Goal: Transaction & Acquisition: Purchase product/service

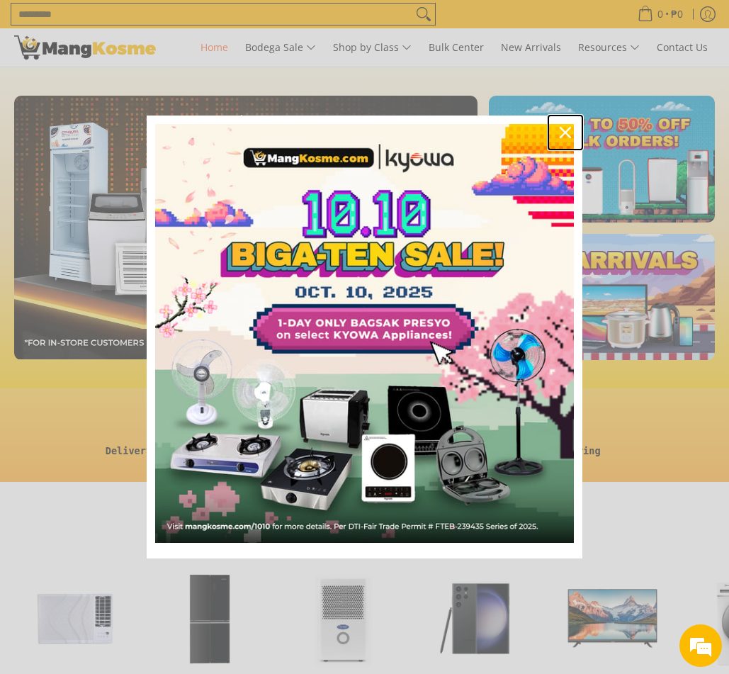
click at [568, 133] on icon "close icon" at bounding box center [565, 132] width 11 height 11
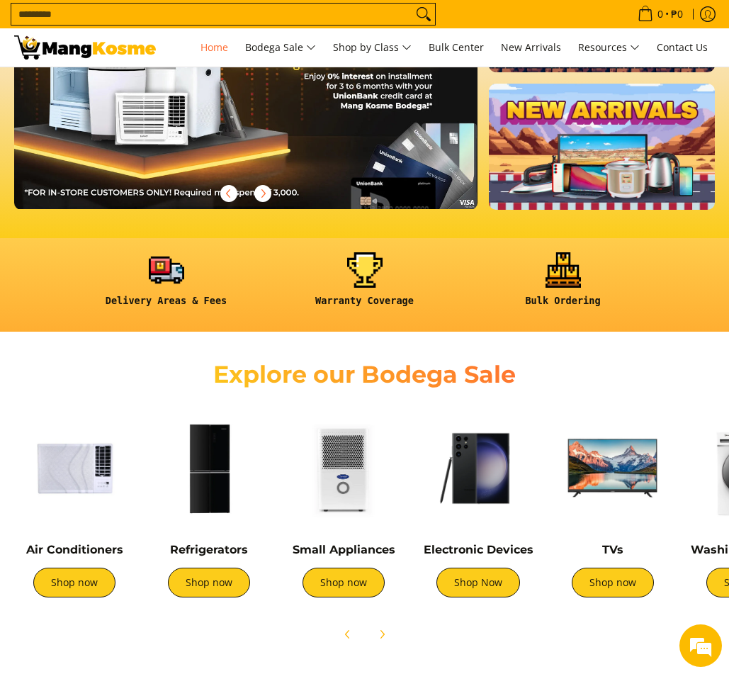
scroll to position [213, 0]
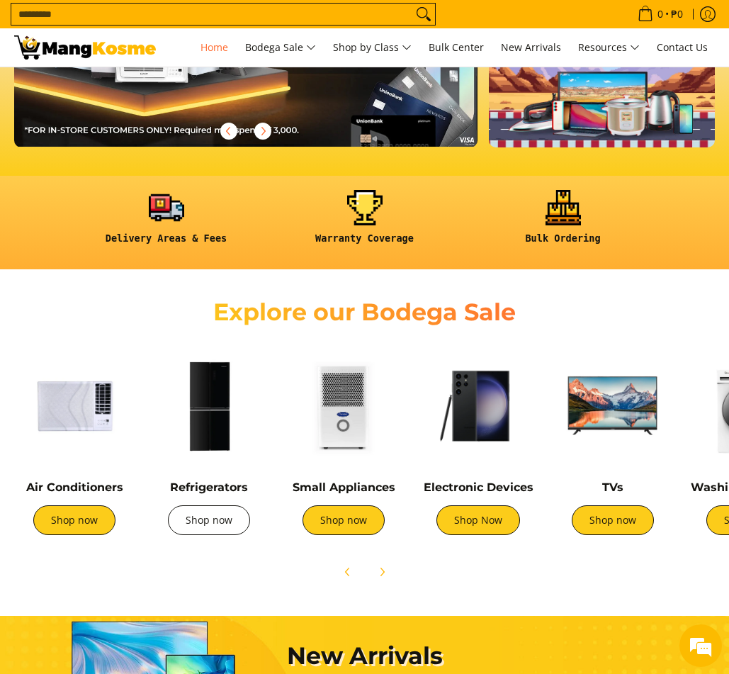
click at [187, 513] on link "Shop now" at bounding box center [209, 520] width 82 height 30
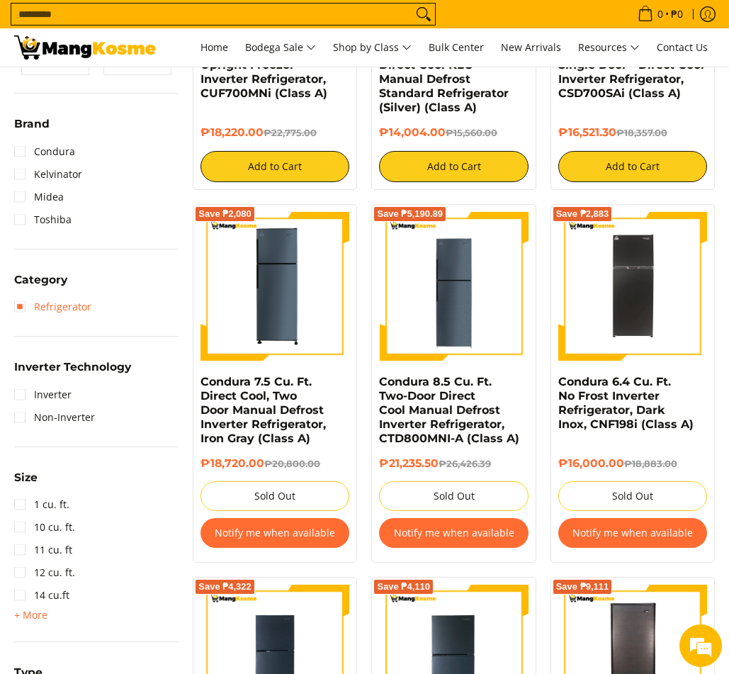
scroll to position [425, 0]
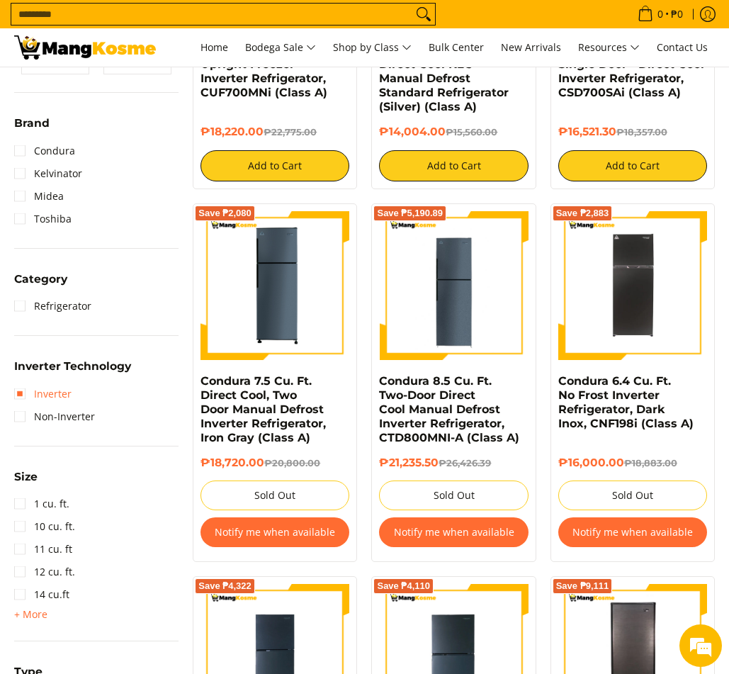
click at [26, 389] on link "Inverter" at bounding box center [42, 394] width 57 height 23
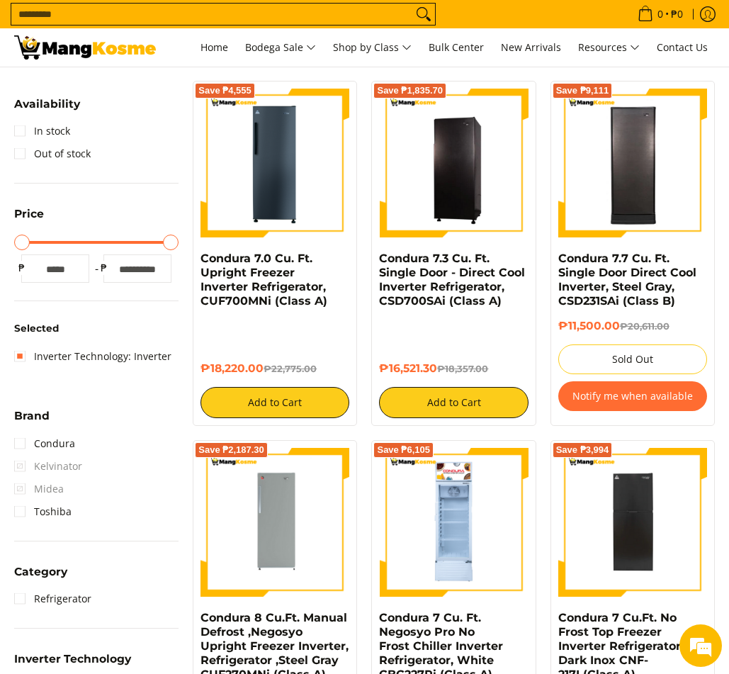
scroll to position [253, 0]
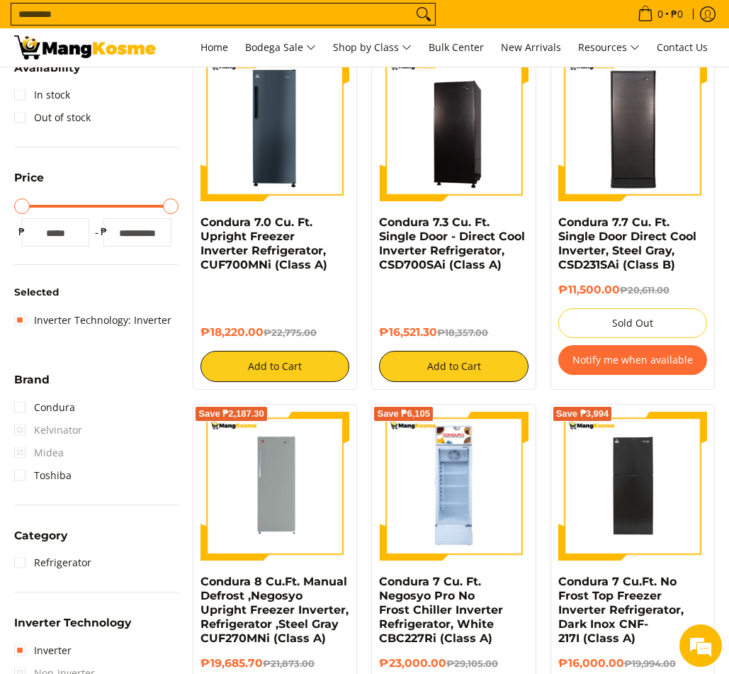
click at [107, 207] on div at bounding box center [96, 206] width 150 height 3
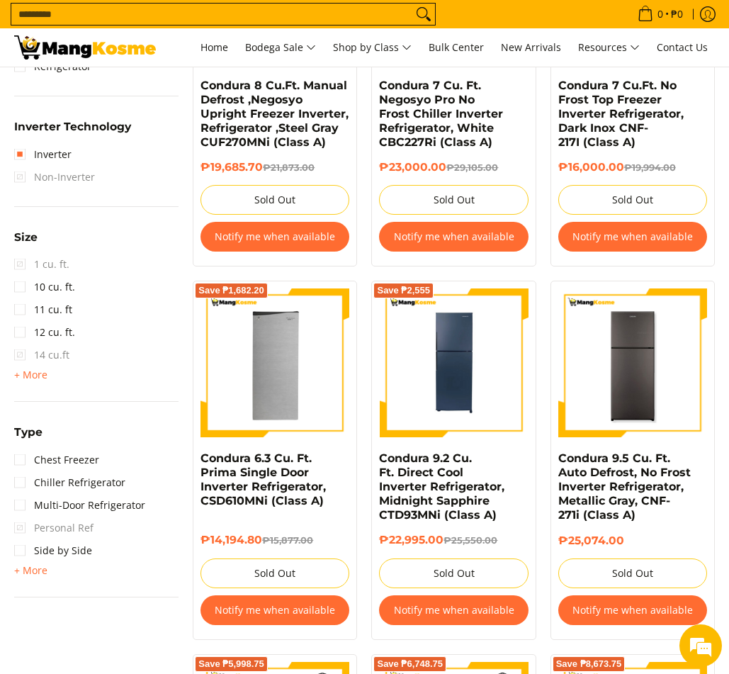
scroll to position [0, 0]
click at [16, 506] on link "Multi-Door Refrigerator" at bounding box center [79, 505] width 131 height 23
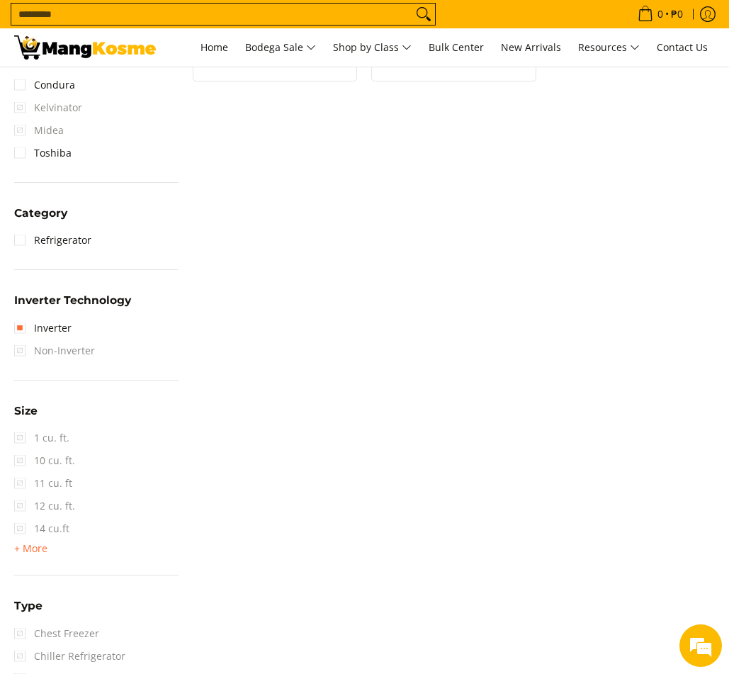
scroll to position [526, 0]
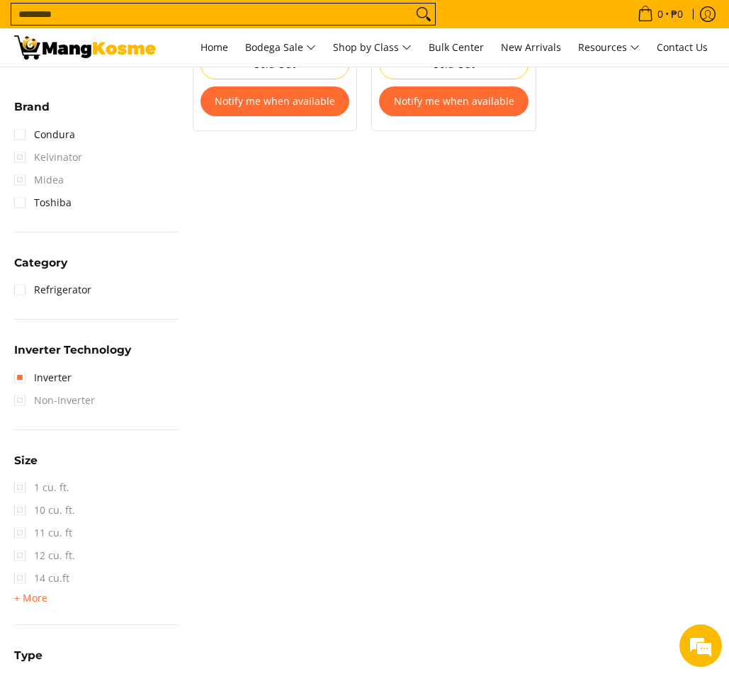
click at [19, 405] on span "Non-Inverter" at bounding box center [54, 400] width 81 height 23
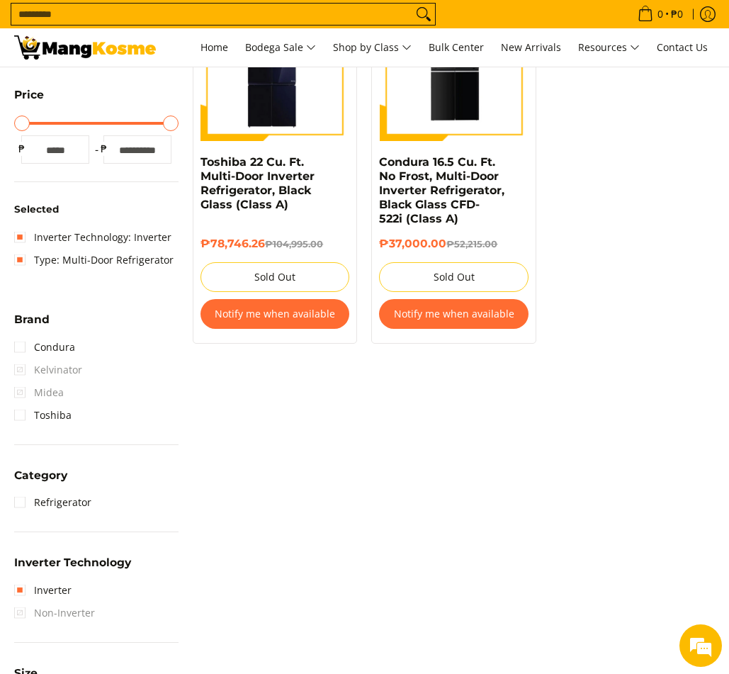
scroll to position [30, 0]
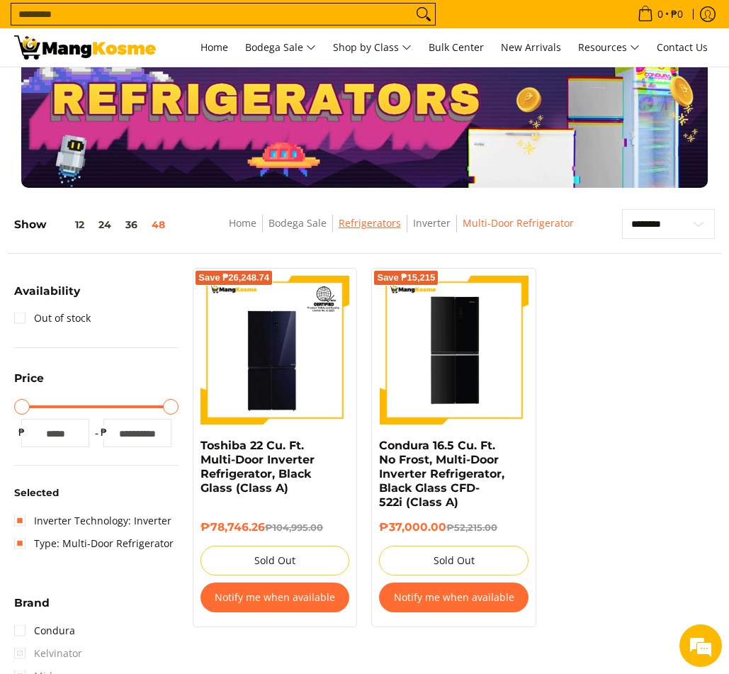
click at [359, 222] on link "Refrigerators" at bounding box center [370, 222] width 62 height 13
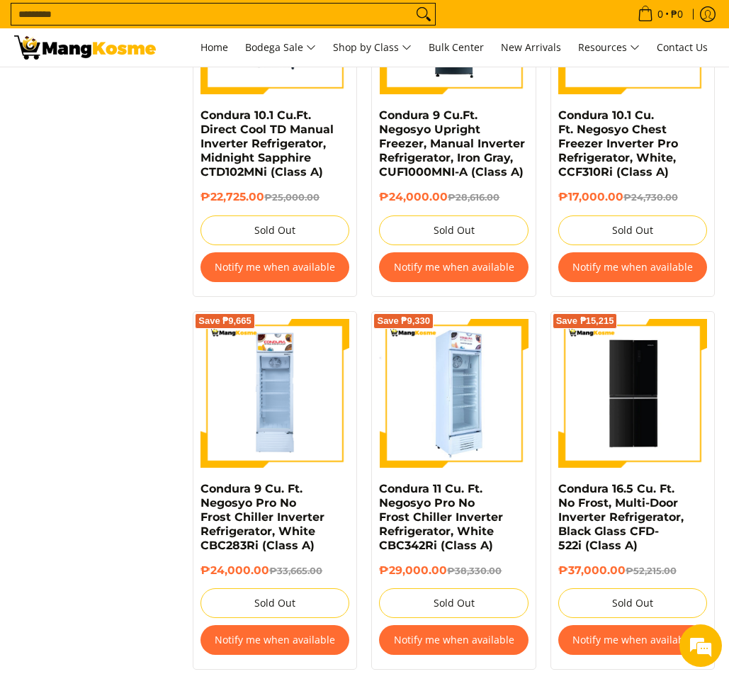
scroll to position [4819, 0]
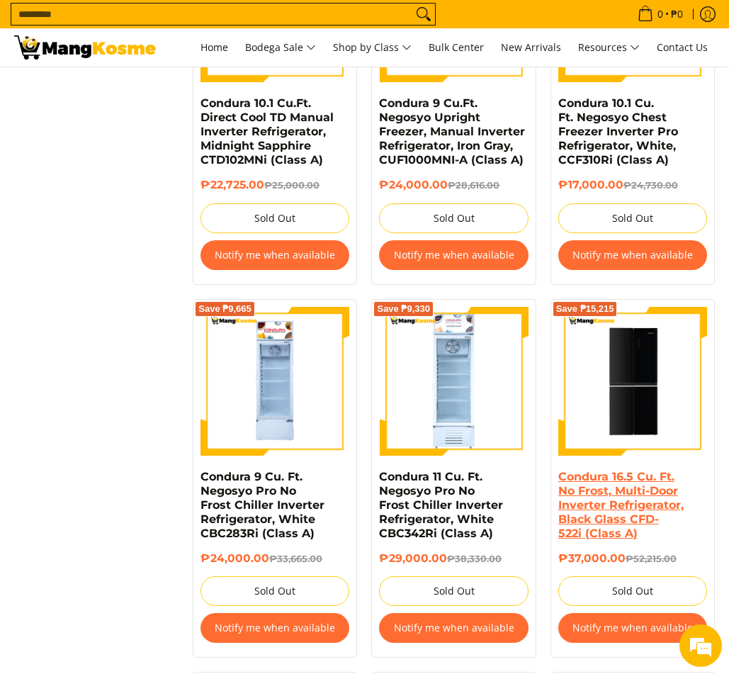
click at [595, 472] on link "Condura 16.5 Cu. Ft. No Frost, Multi-Door Inverter Refrigerator, Black Glass CF…" at bounding box center [620, 505] width 125 height 70
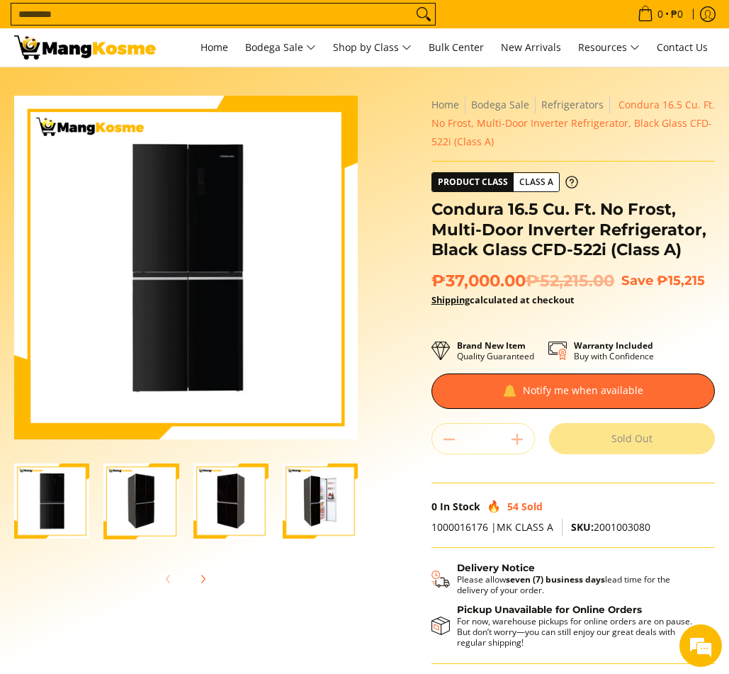
click at [300, 496] on img "Condura 16.5 Cu. Ft. No Frost, Multi-Door Inverter Refrigerator, Black Glass CF…" at bounding box center [320, 500] width 75 height 75
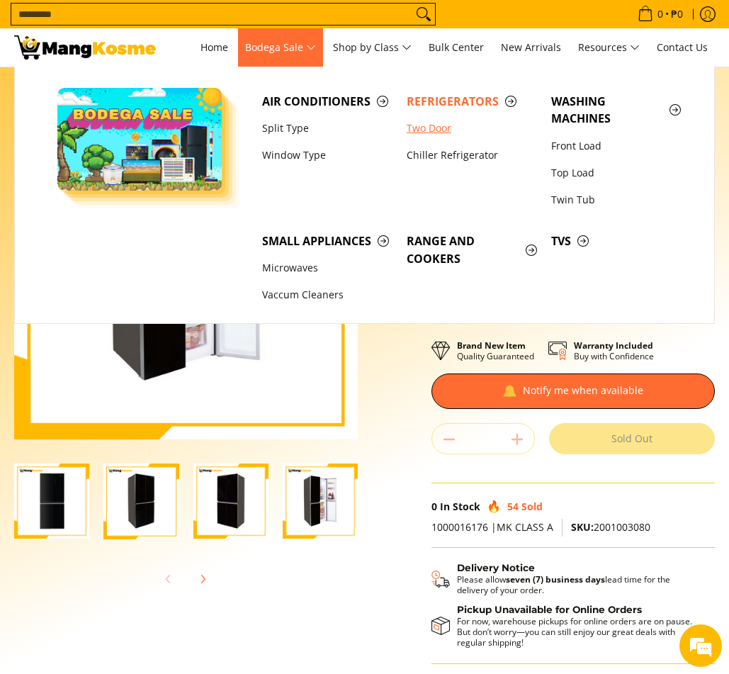
click at [411, 126] on link "Two Door" at bounding box center [472, 128] width 145 height 27
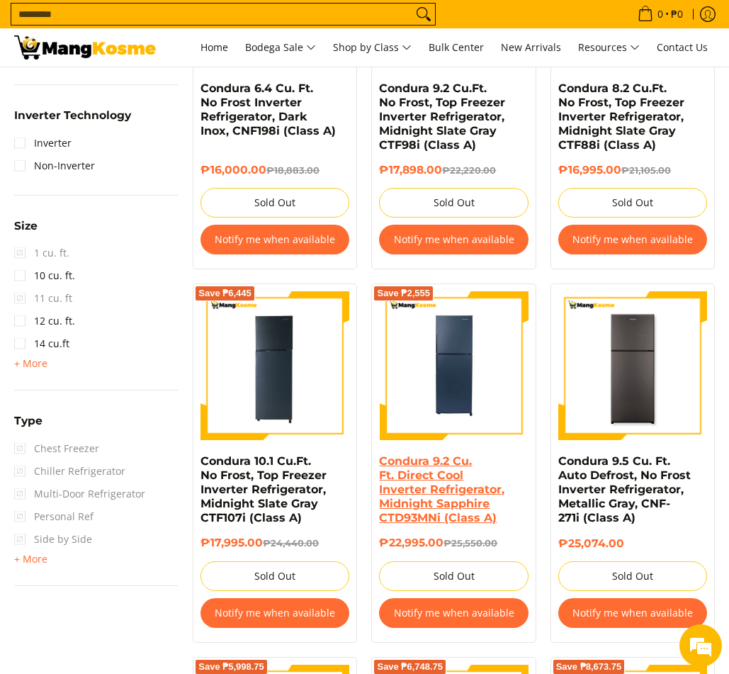
scroll to position [777, 0]
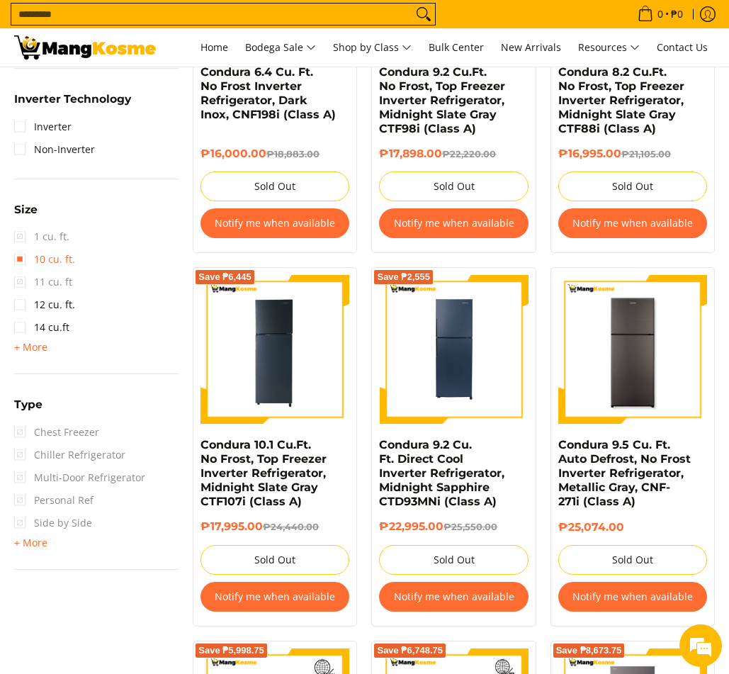
click at [19, 256] on link "10 cu. ft." at bounding box center [44, 259] width 61 height 23
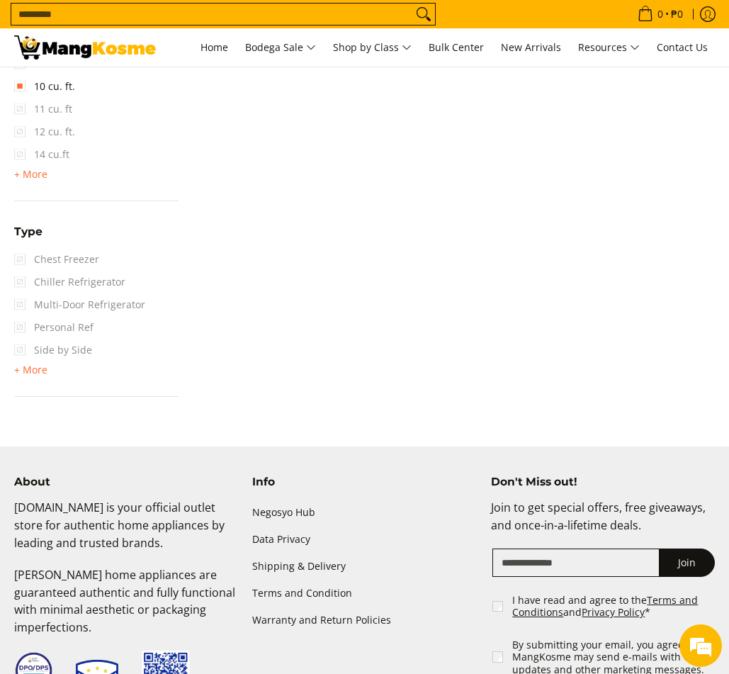
scroll to position [951, 0]
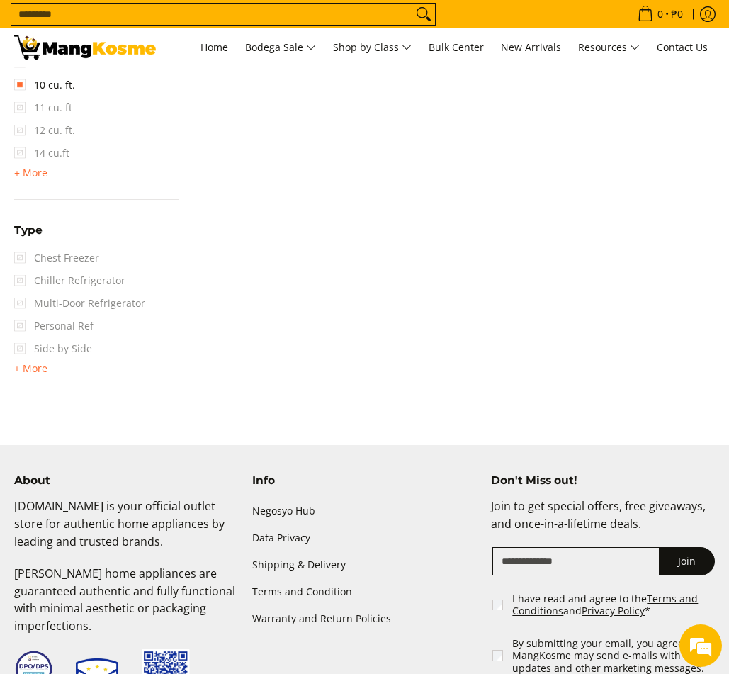
click at [15, 345] on span "Side by Side" at bounding box center [53, 348] width 78 height 23
click at [40, 372] on span "+ More" at bounding box center [30, 368] width 33 height 11
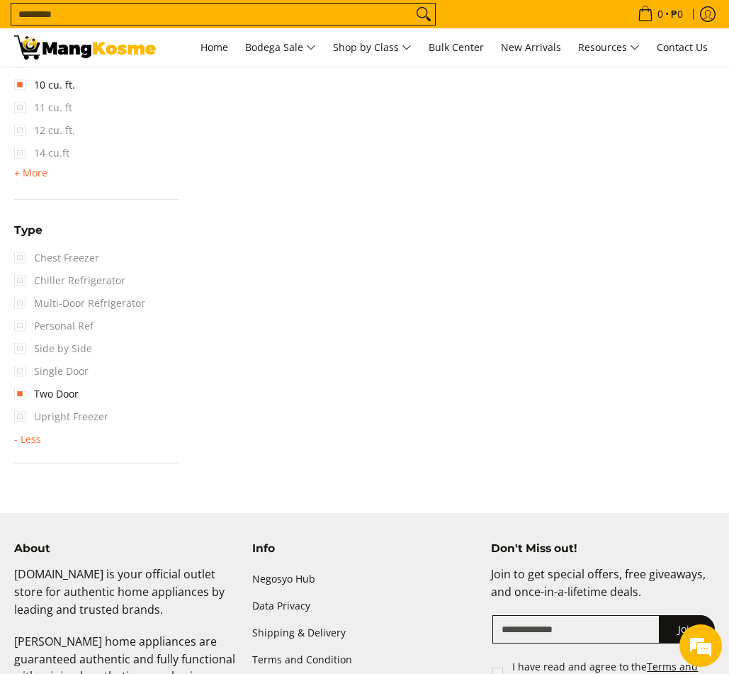
click at [64, 350] on span "Side by Side" at bounding box center [53, 348] width 78 height 23
